Goal: Task Accomplishment & Management: Manage account settings

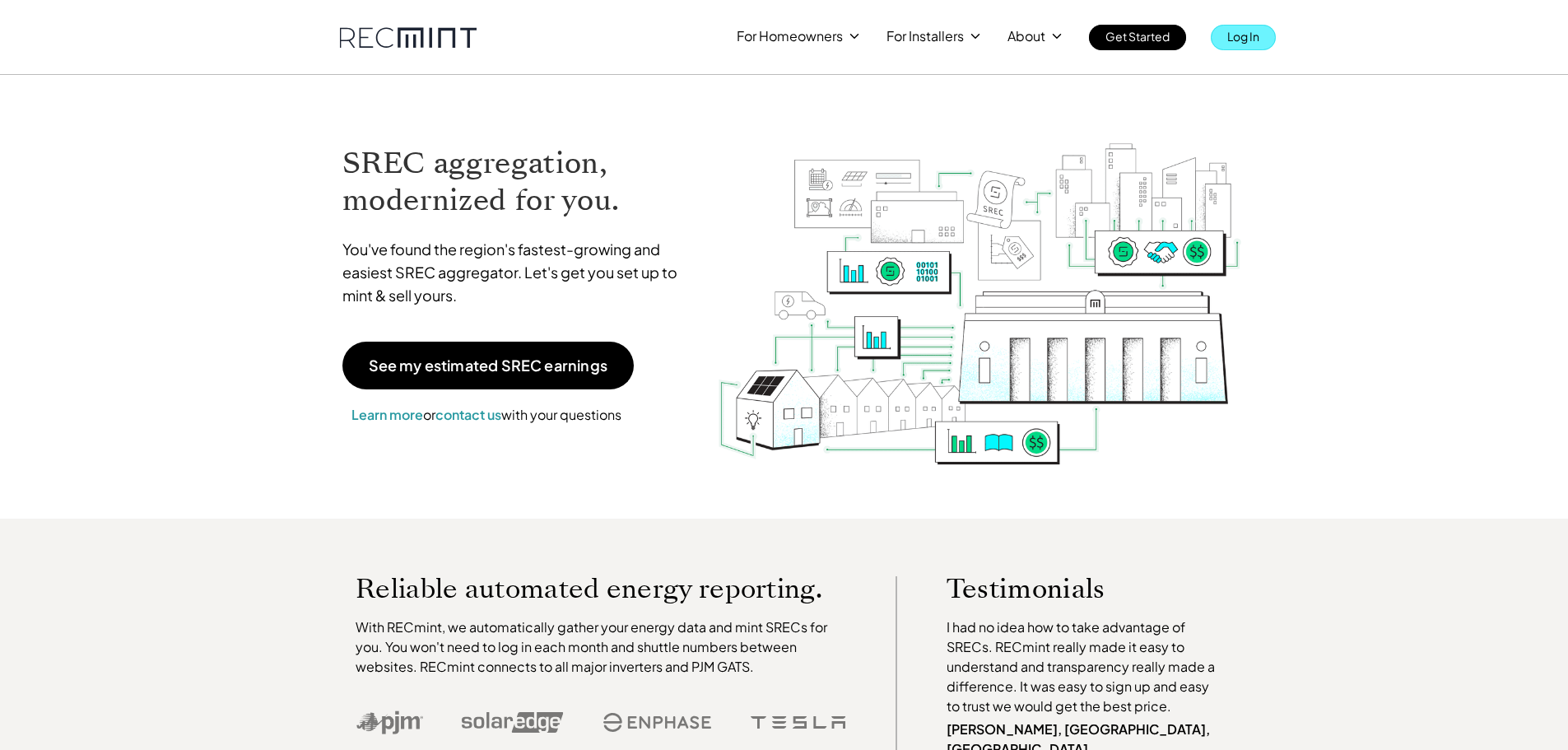
click at [1235, 31] on p "Log In" at bounding box center [1243, 36] width 32 height 23
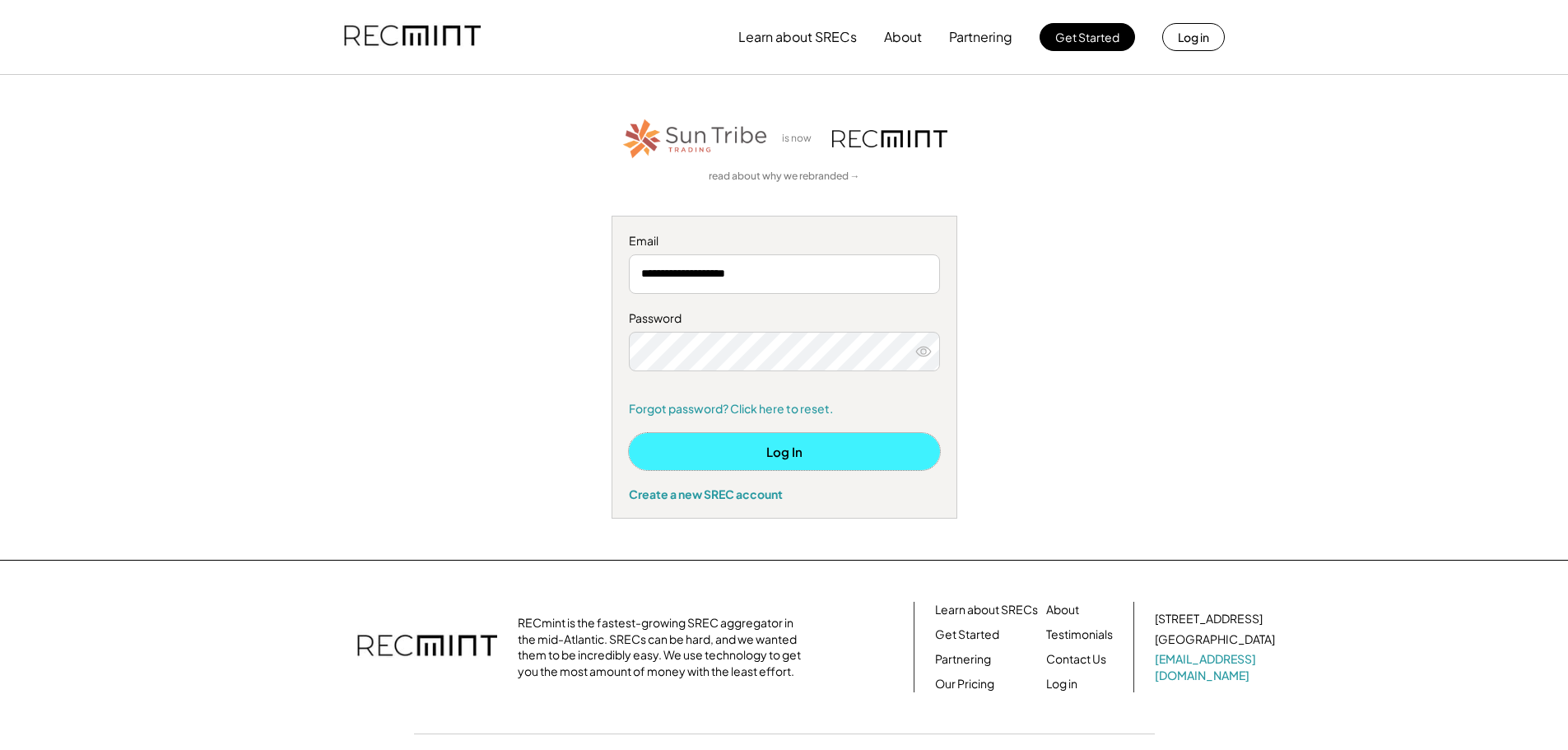
click at [779, 440] on button "Log In" at bounding box center [784, 451] width 311 height 37
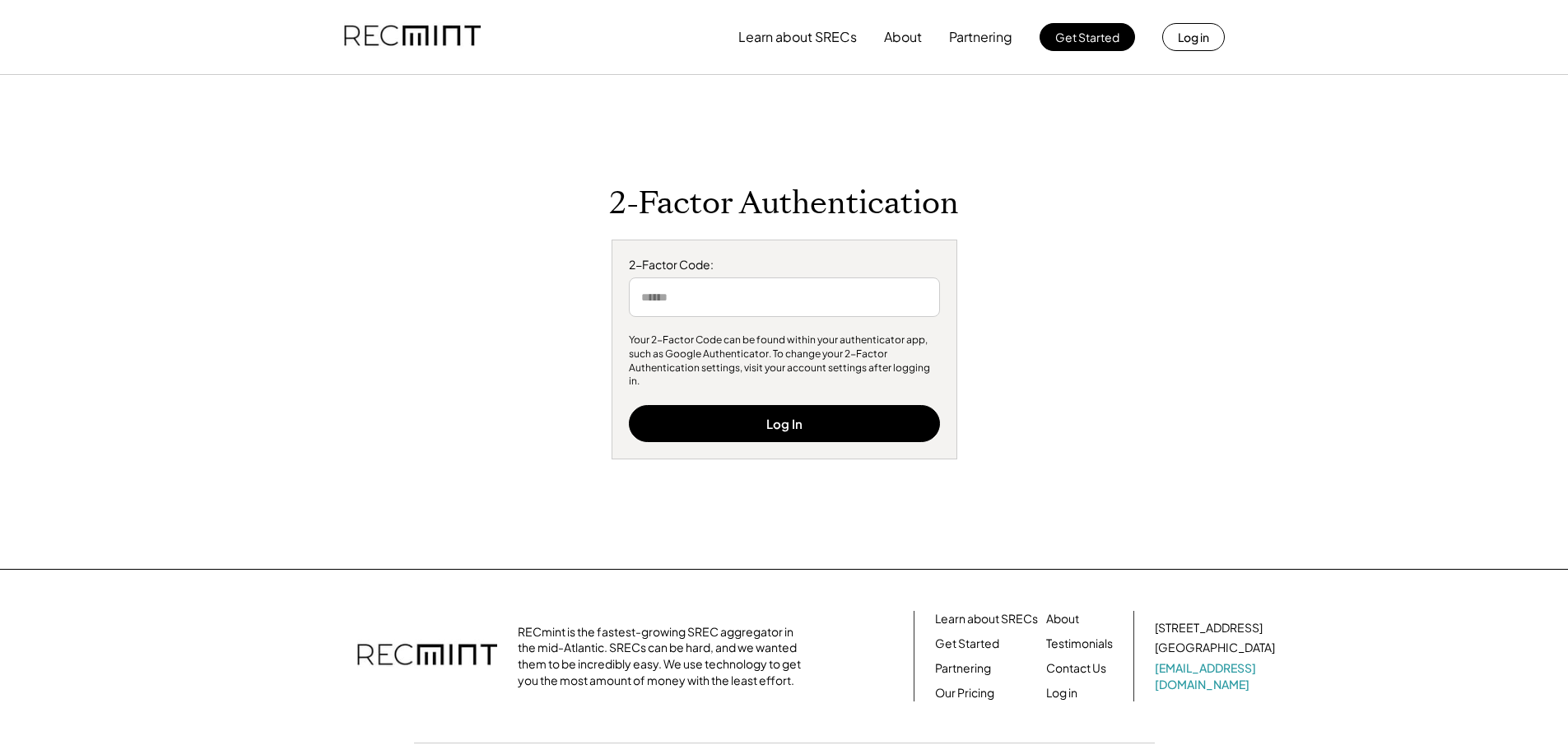
click at [774, 311] on input "input" at bounding box center [784, 297] width 311 height 40
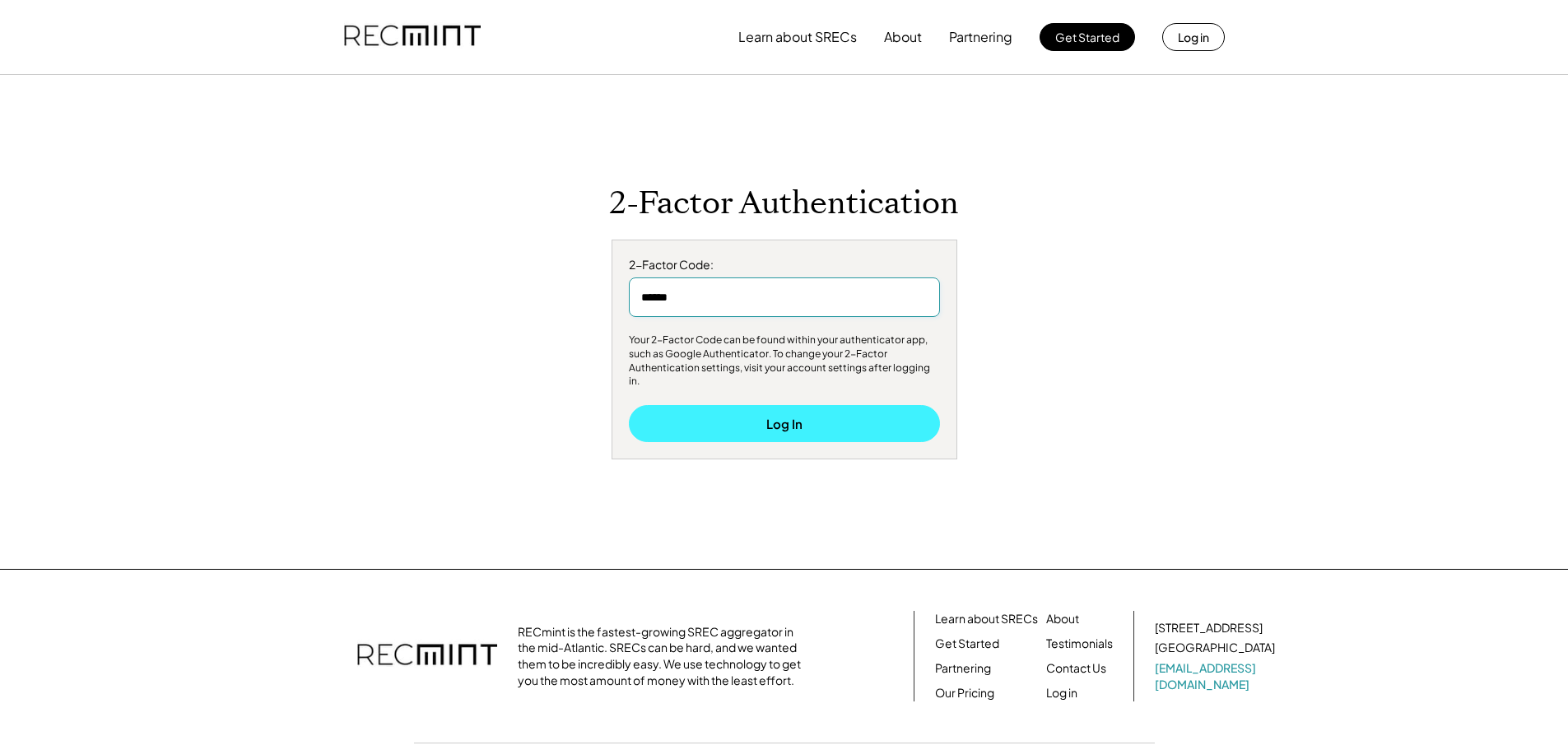
type input "******"
click at [787, 423] on button "Log In" at bounding box center [784, 423] width 311 height 37
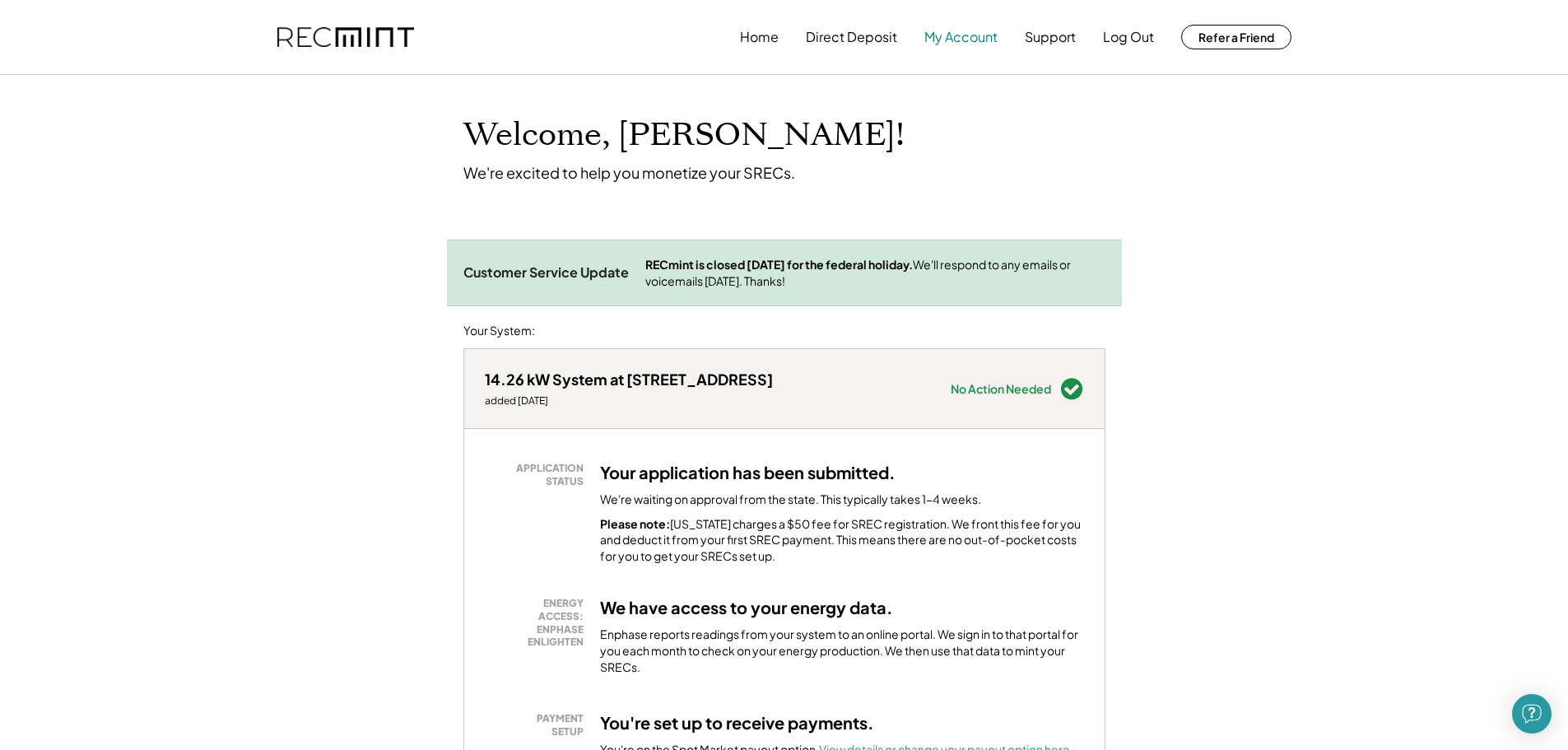
click at [953, 40] on button "My Account" at bounding box center [961, 37] width 73 height 33
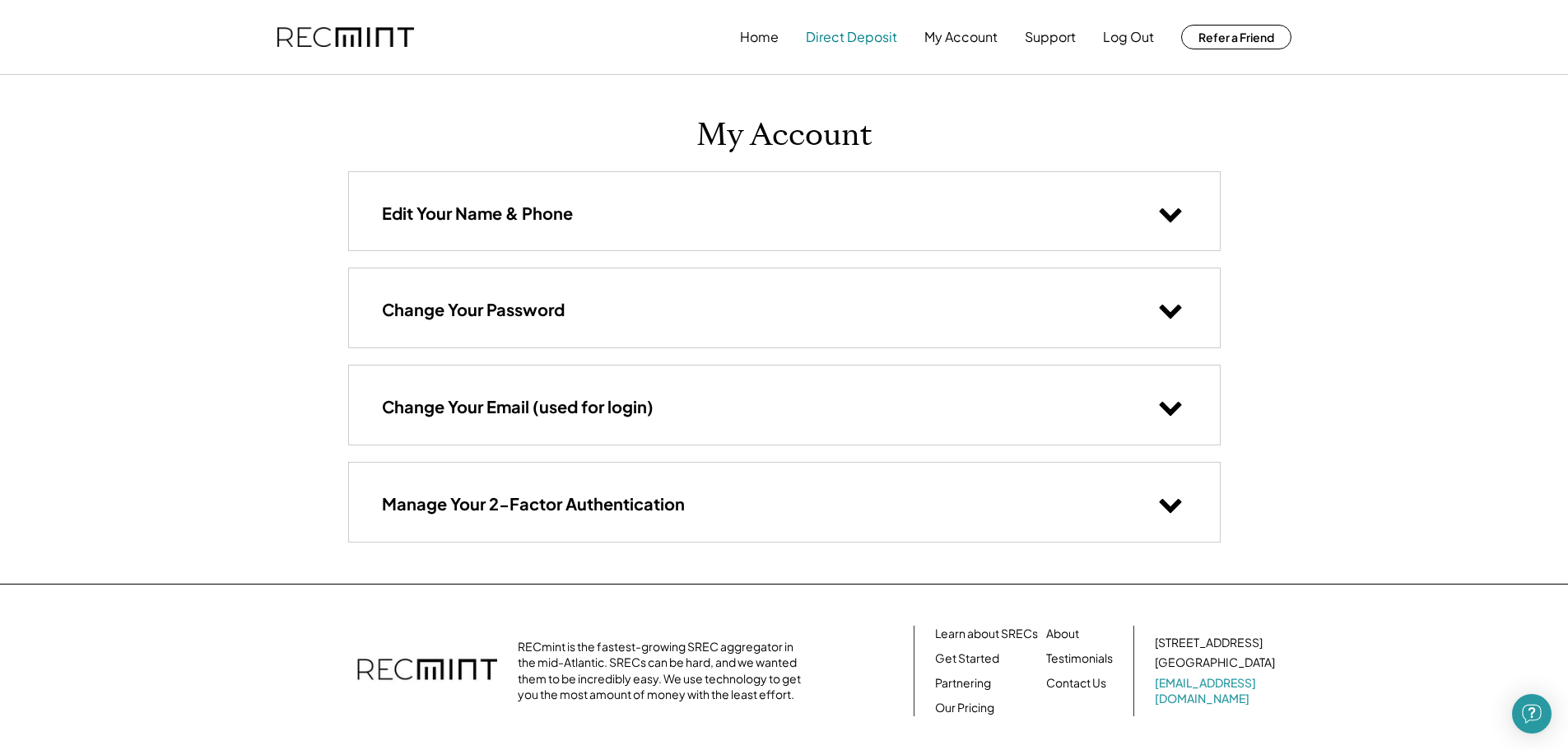
click at [877, 35] on button "Direct Deposit" at bounding box center [852, 37] width 92 height 33
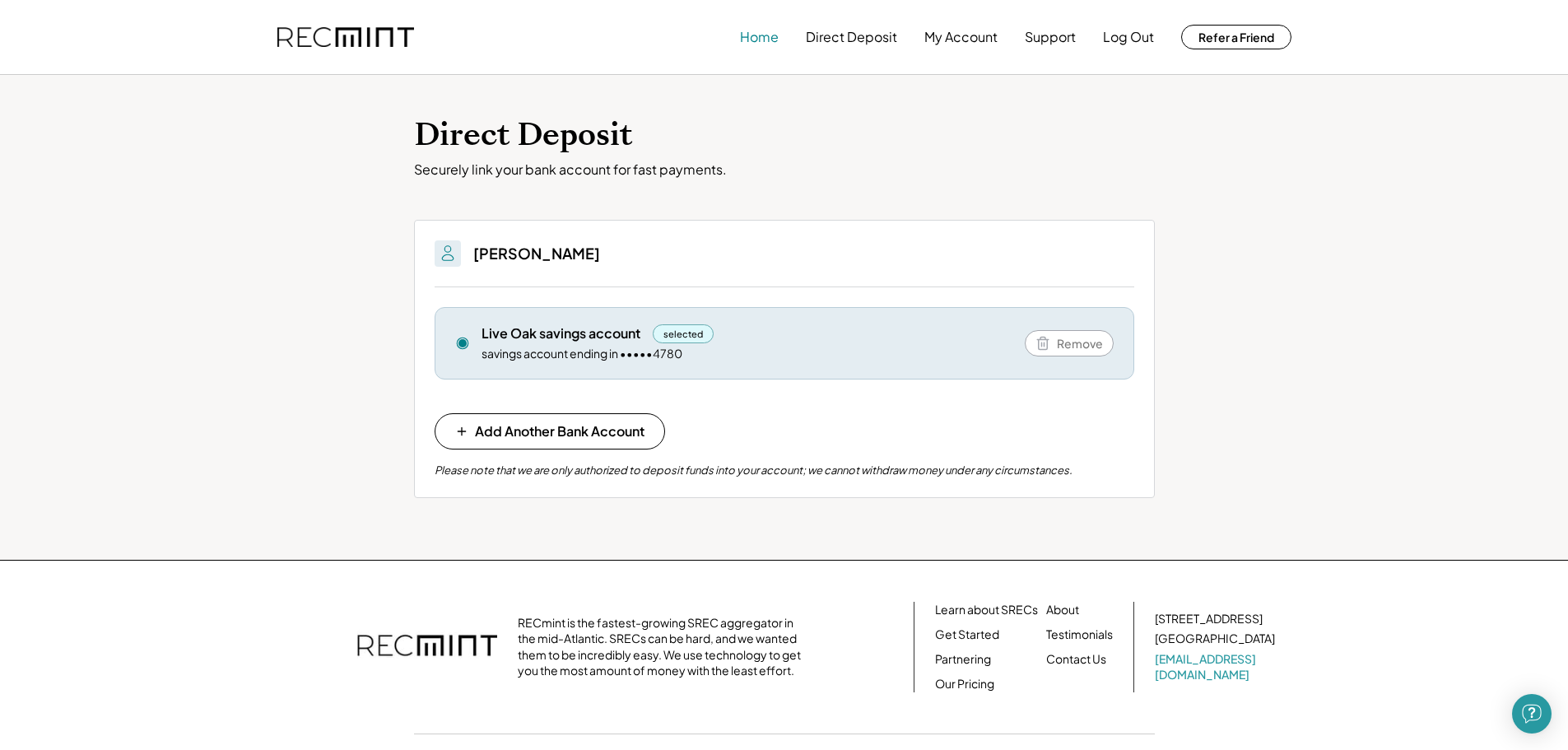
click at [750, 31] on button "Home" at bounding box center [759, 37] width 39 height 33
